Goal: Navigation & Orientation: Find specific page/section

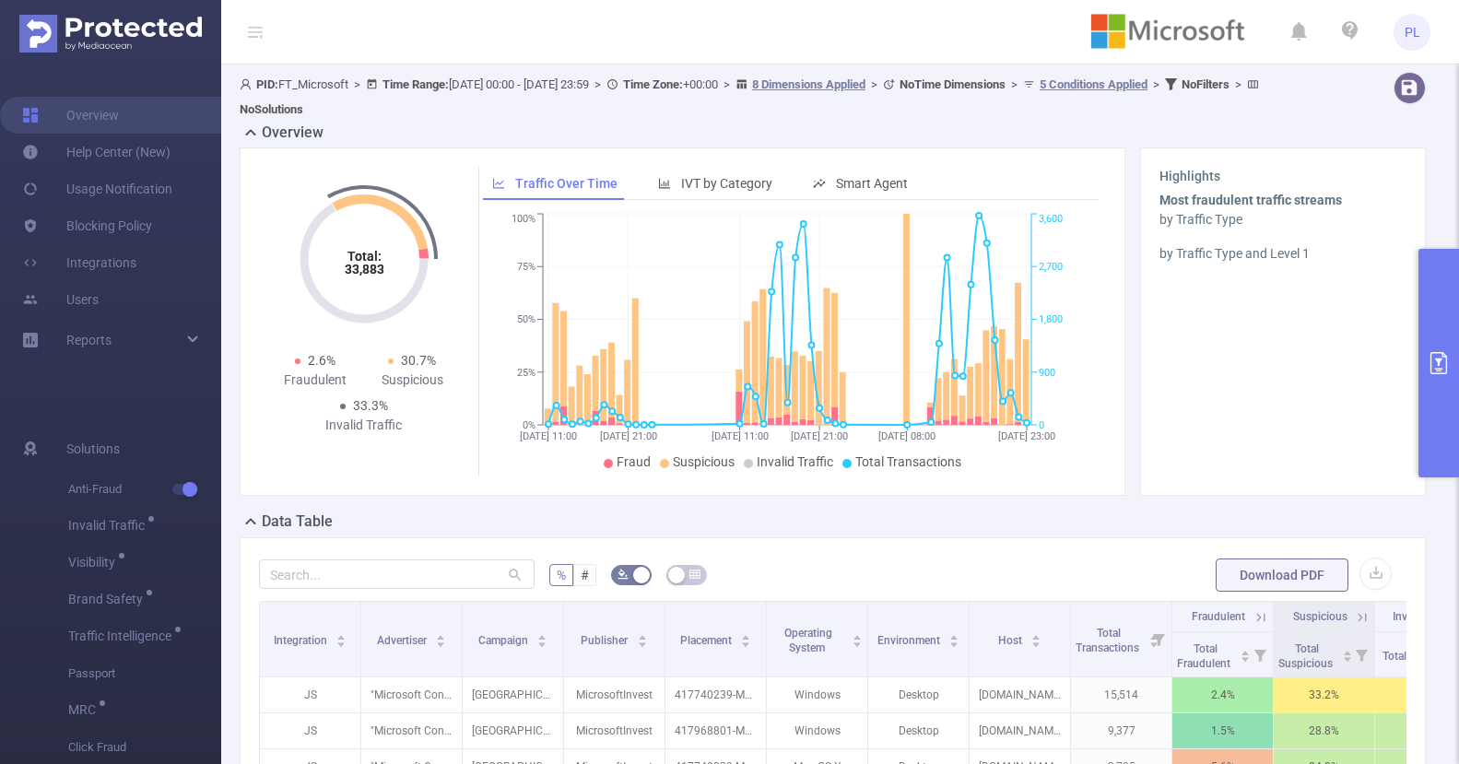
scroll to position [36, 0]
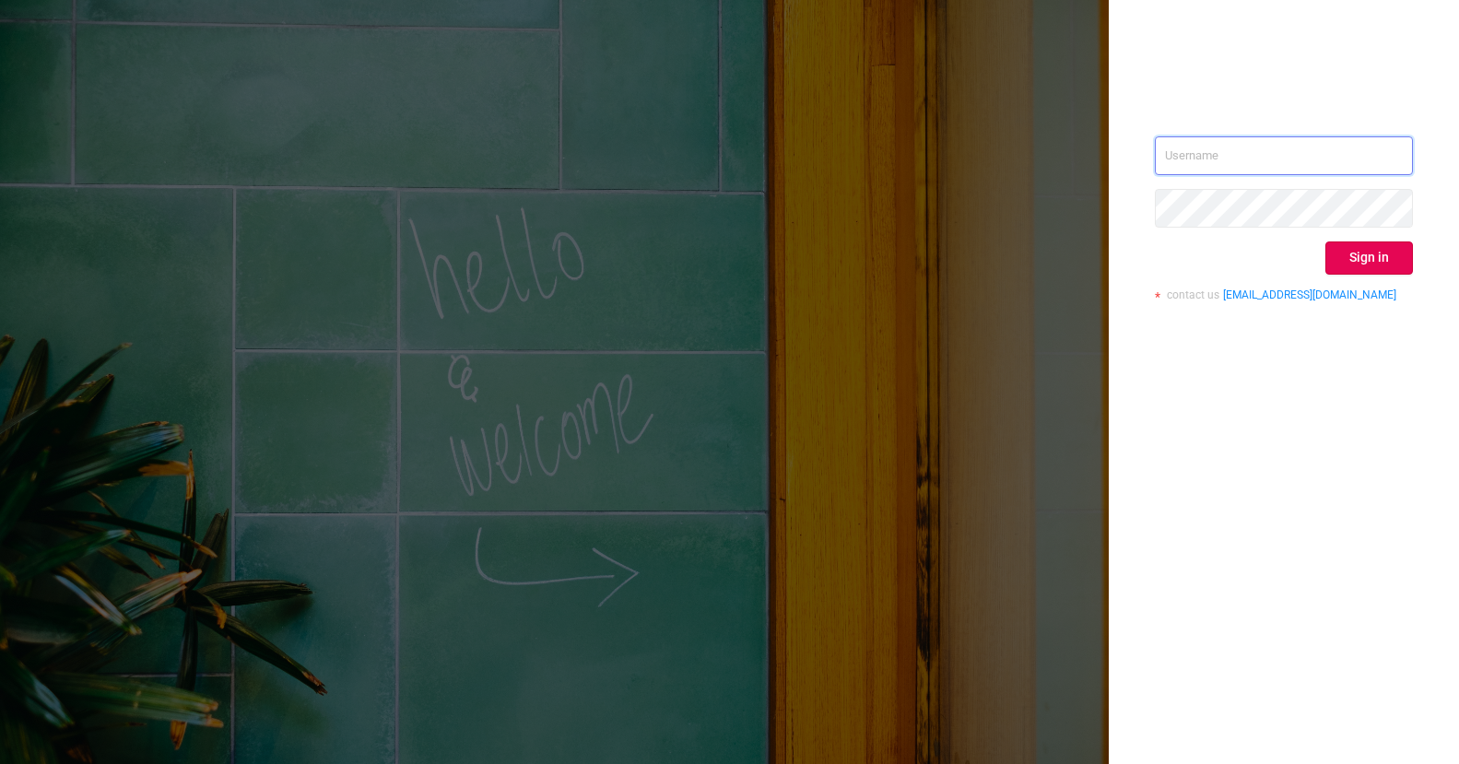
click at [1271, 169] on input "text" at bounding box center [1284, 155] width 258 height 39
click at [1202, 153] on input "text" at bounding box center [1284, 155] width 258 height 39
type input "phillip@protected.media"
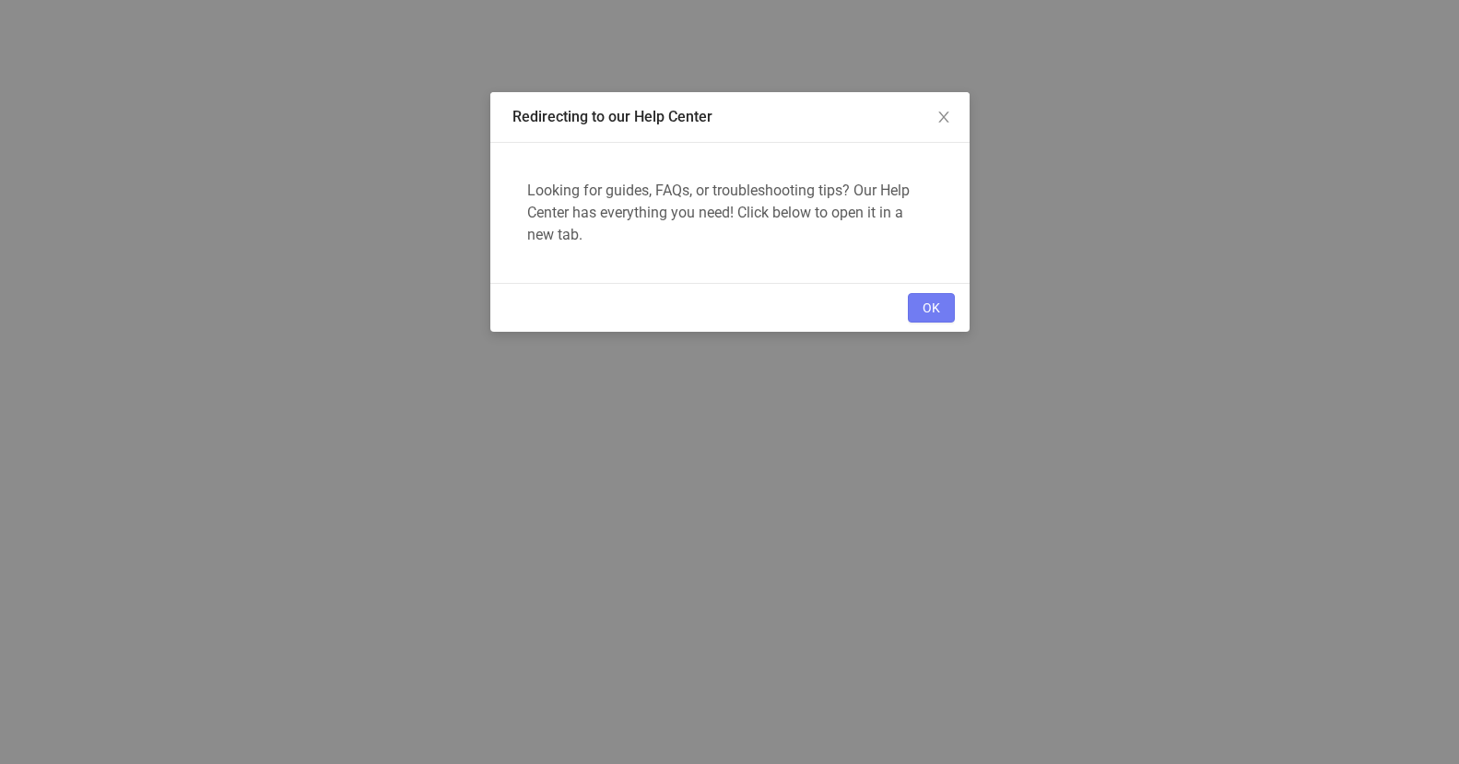
click at [928, 308] on button "OK" at bounding box center [931, 307] width 47 height 29
